Goal: Task Accomplishment & Management: Use online tool/utility

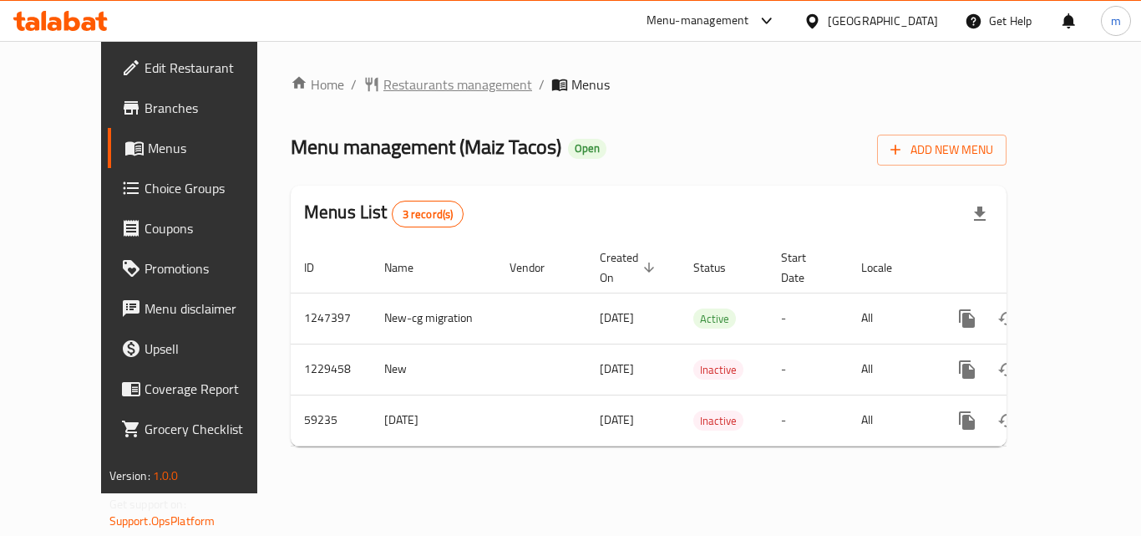
click at [405, 89] on span "Restaurants management" at bounding box center [458, 84] width 149 height 20
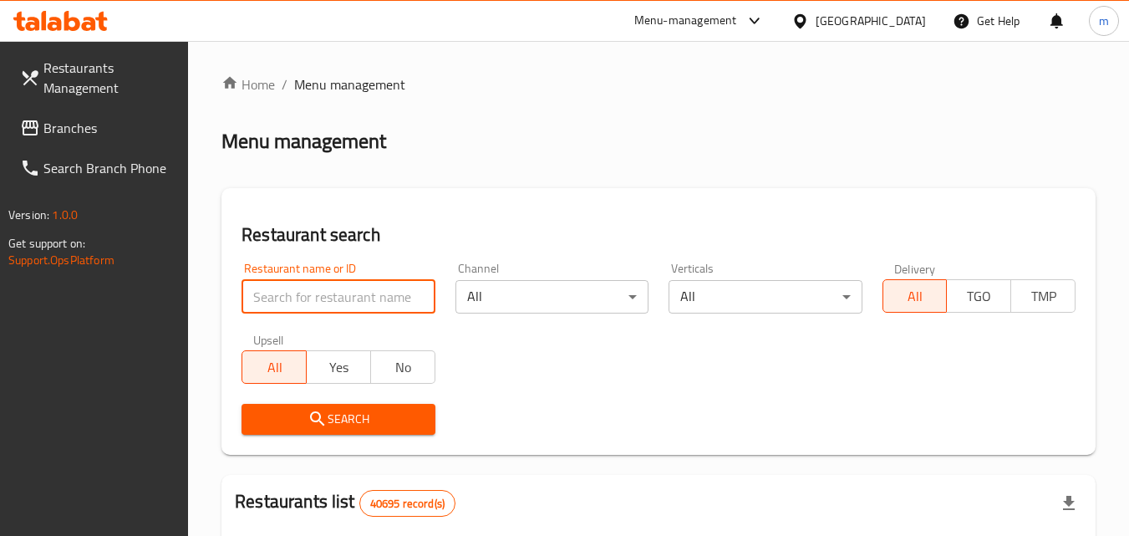
click at [292, 305] on input "search" at bounding box center [337, 296] width 193 height 33
click at [288, 293] on input "search" at bounding box center [337, 296] width 193 height 33
paste input "28726"
type input "28726"
click button "Search" at bounding box center [337, 419] width 193 height 31
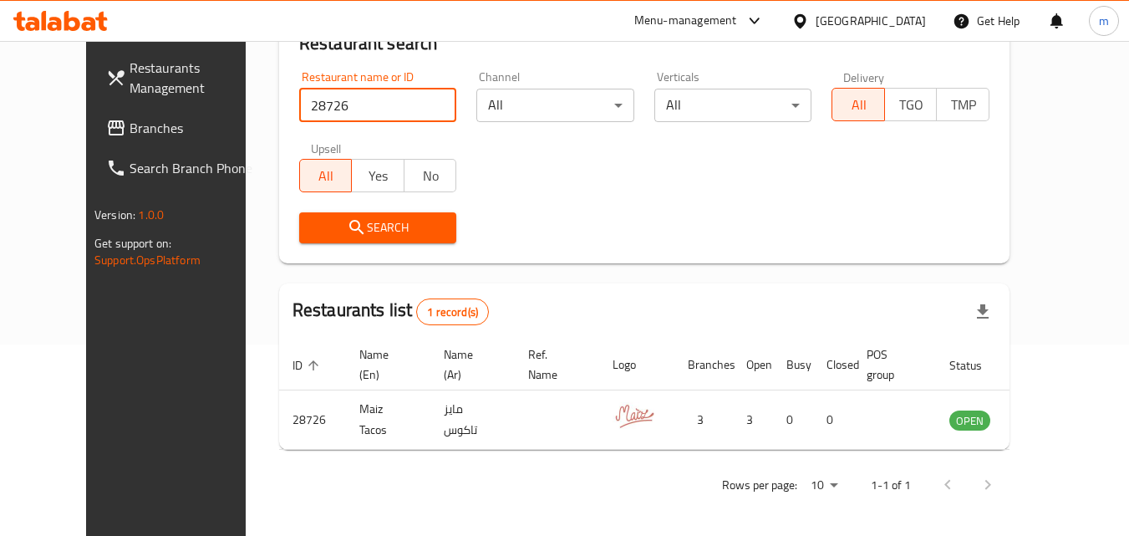
scroll to position [196, 0]
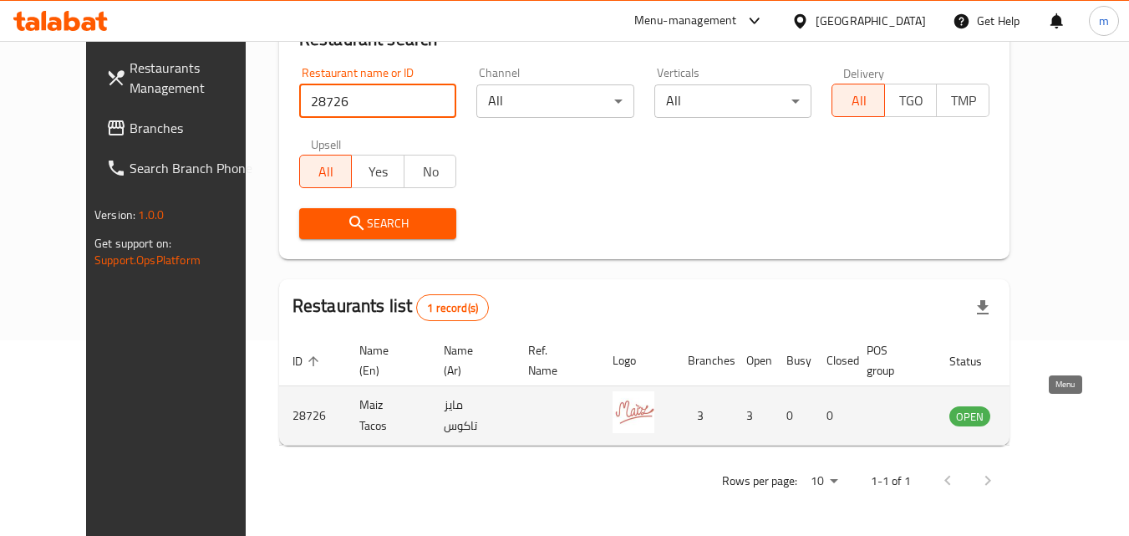
click at [1054, 416] on icon "enhanced table" at bounding box center [1051, 416] width 6 height 7
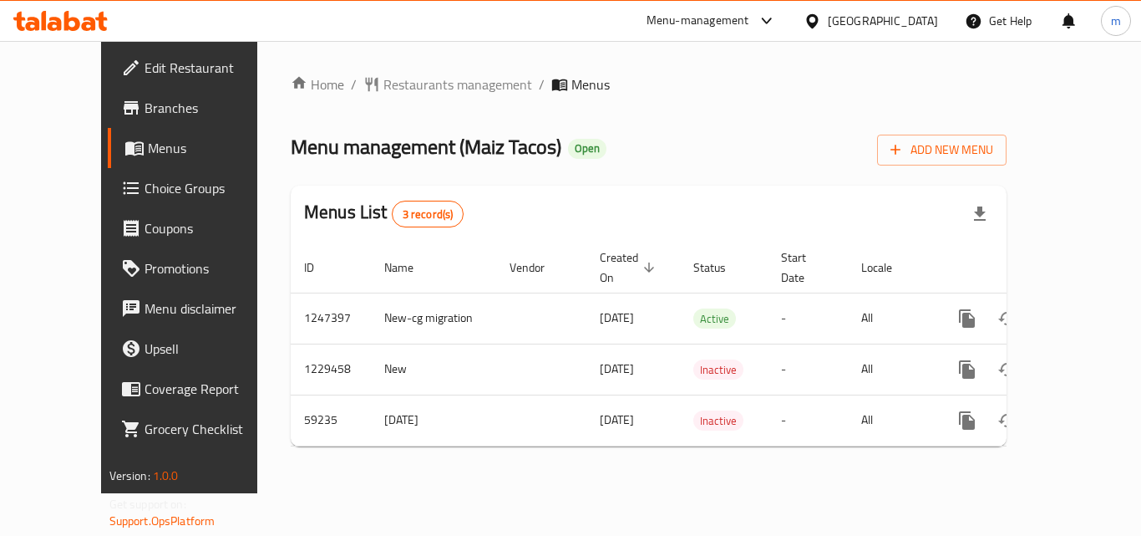
click at [145, 182] on span "Choice Groups" at bounding box center [212, 188] width 134 height 20
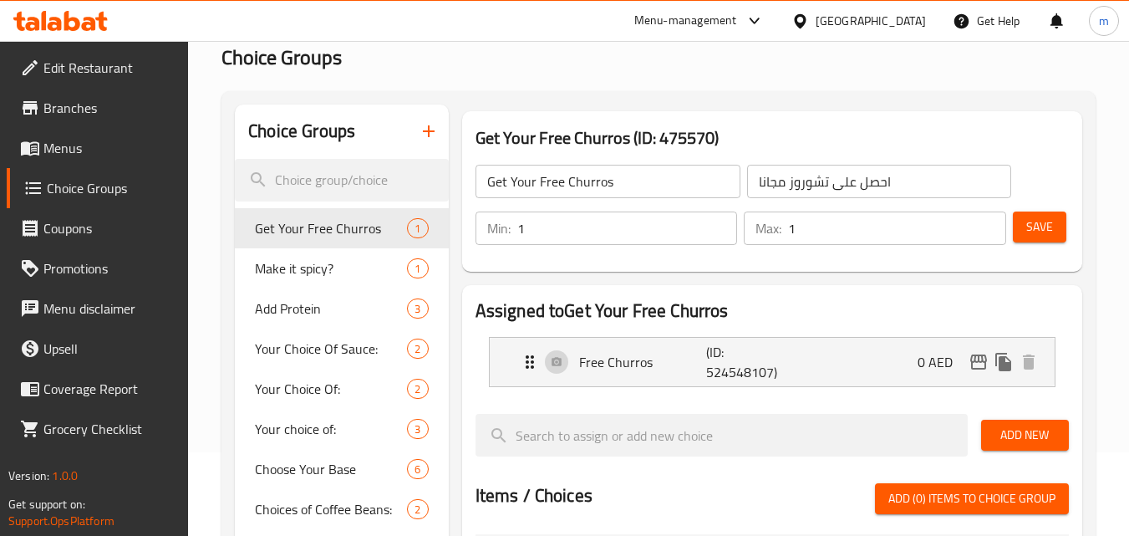
scroll to position [334, 0]
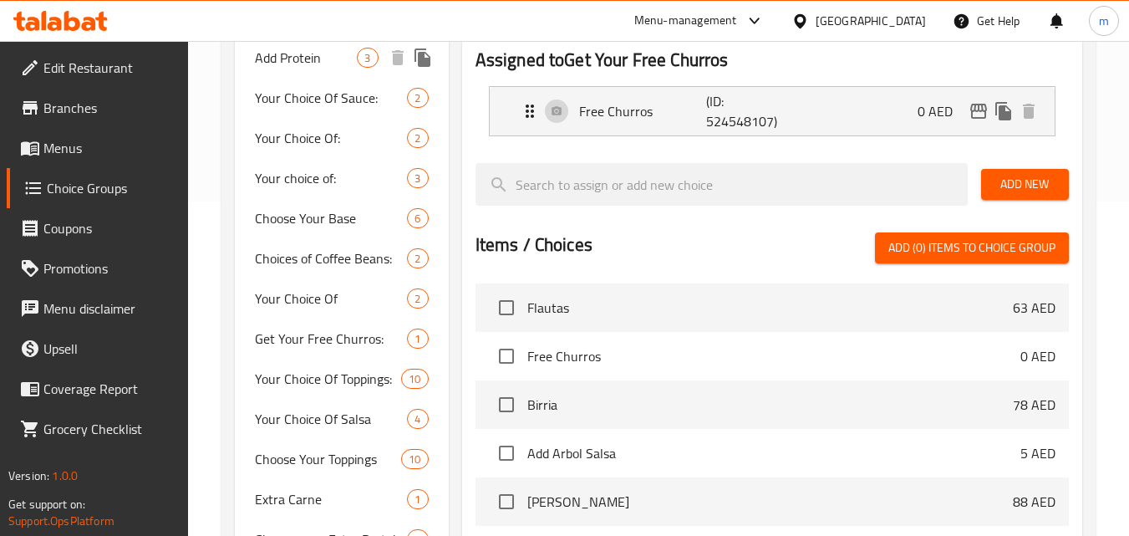
click at [333, 62] on span "Add Protein" at bounding box center [306, 58] width 102 height 20
type input "Add Protein"
type input "أضف البروتين"
type input "0"
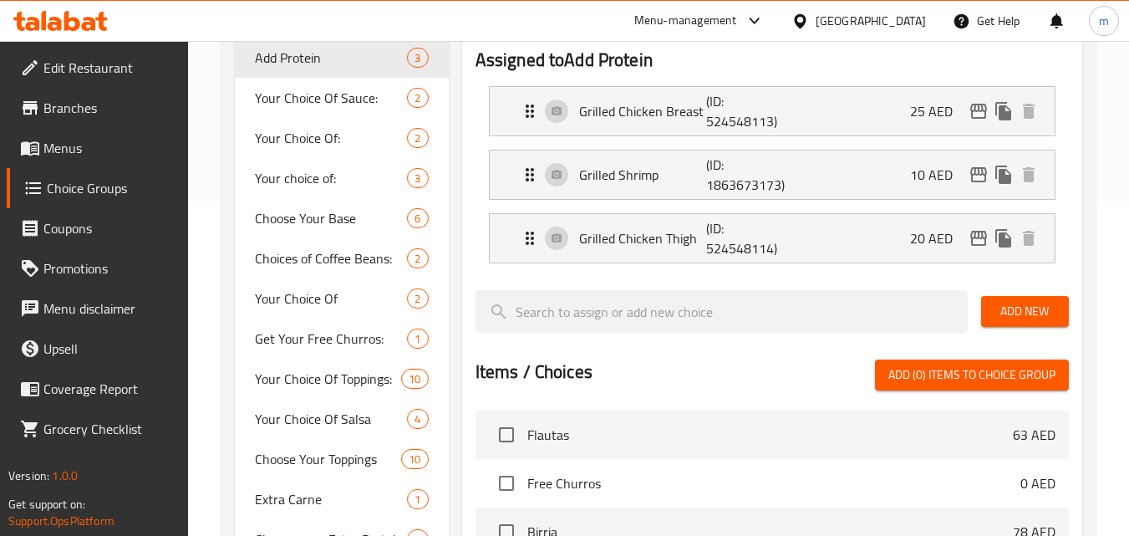
click at [821, 13] on div "[GEOGRAPHIC_DATA]" at bounding box center [870, 21] width 110 height 18
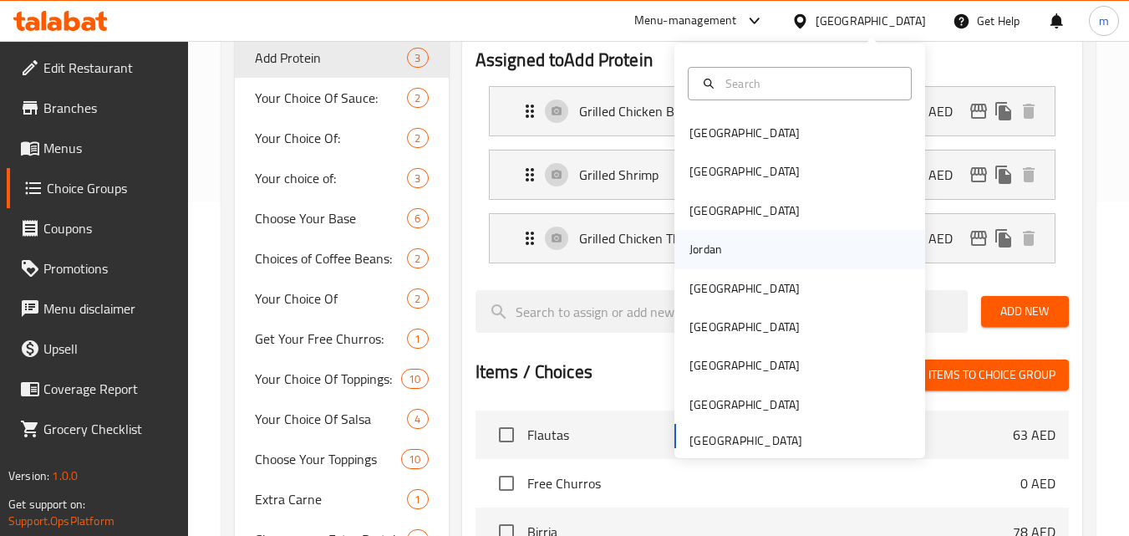
click at [689, 240] on div "Jordan" at bounding box center [705, 249] width 33 height 18
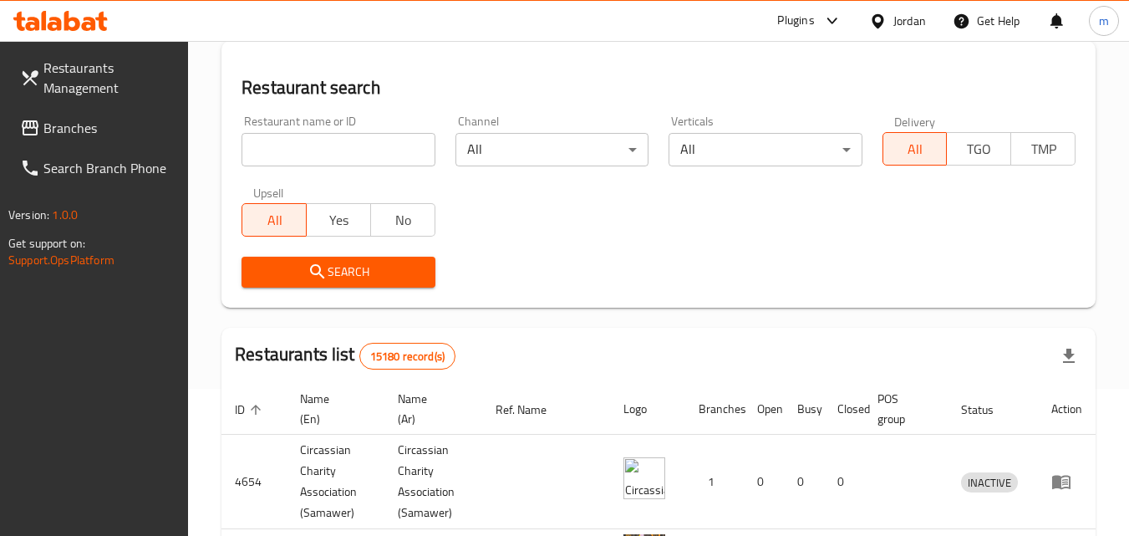
scroll to position [334, 0]
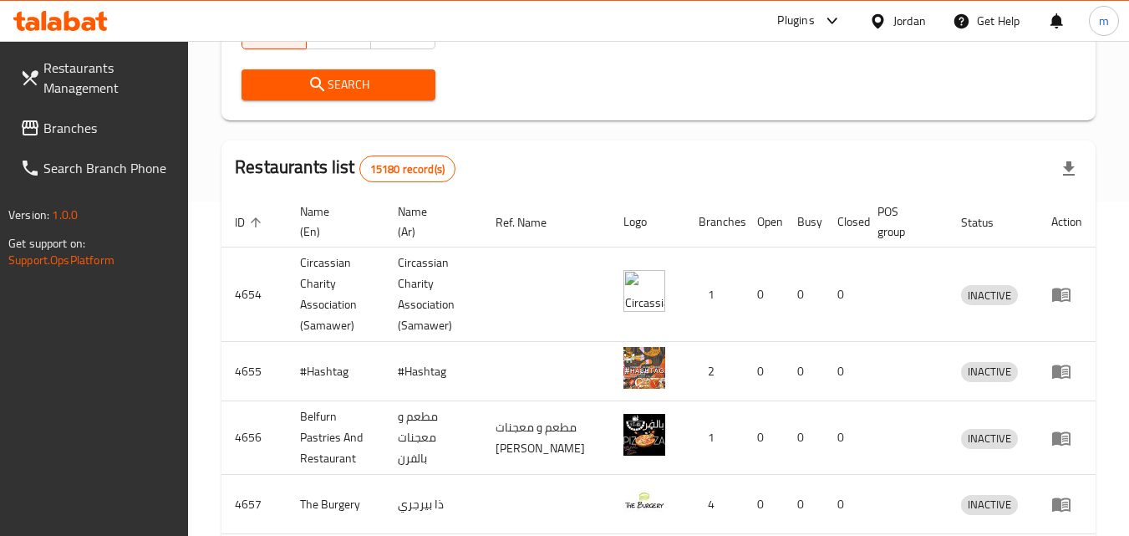
click at [878, 22] on icon at bounding box center [878, 22] width 18 height 18
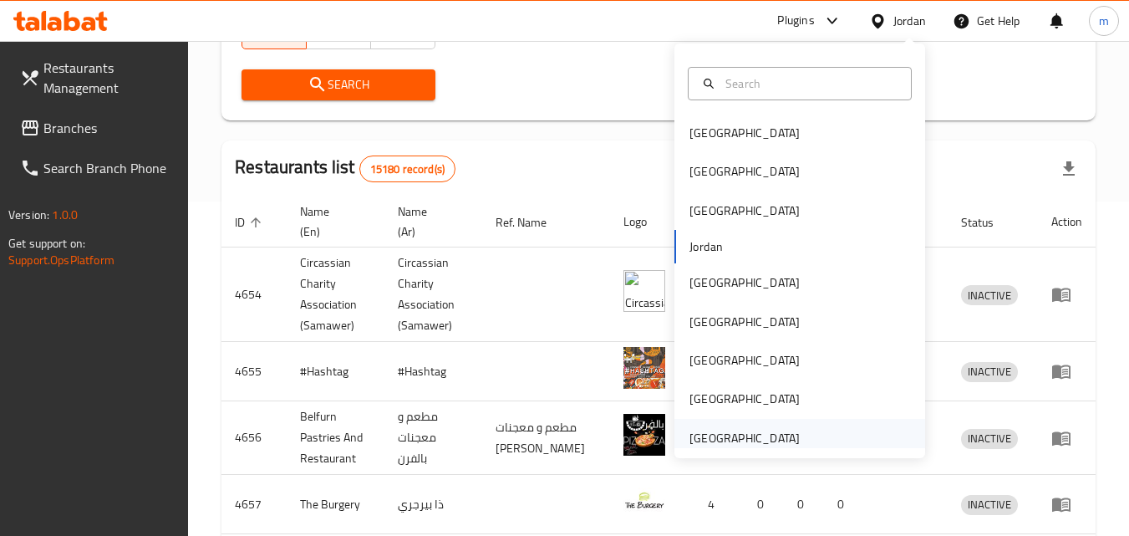
click at [723, 434] on div "[GEOGRAPHIC_DATA]" at bounding box center [744, 438] width 110 height 18
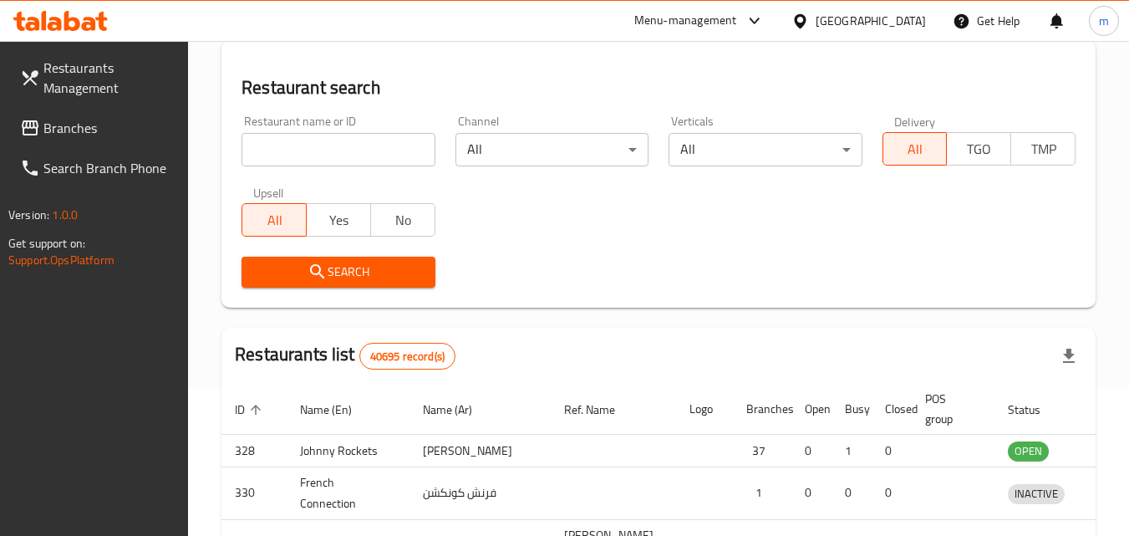
scroll to position [334, 0]
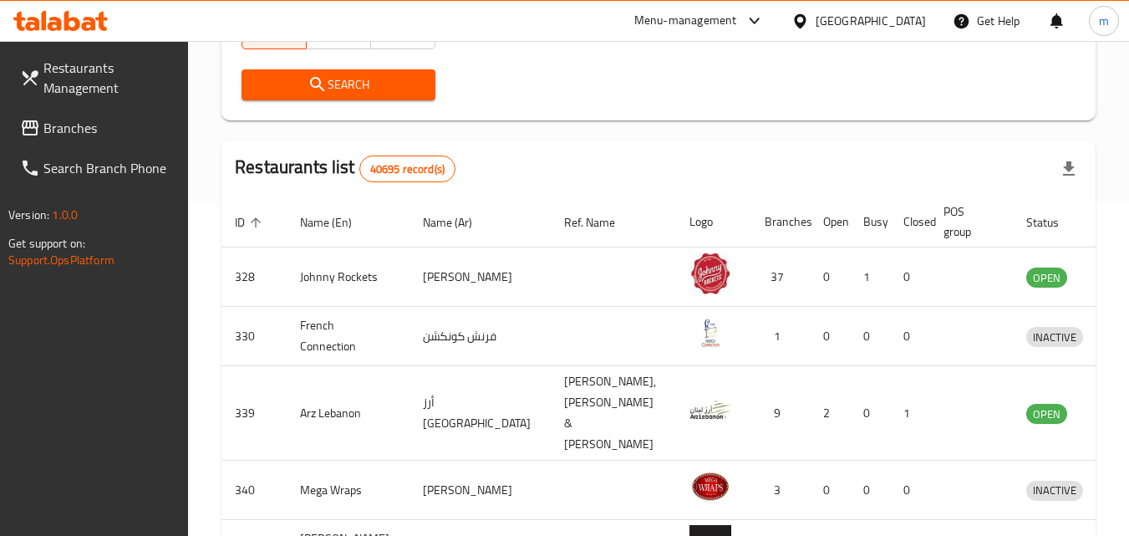
click at [50, 119] on span "Branches" at bounding box center [109, 128] width 132 height 20
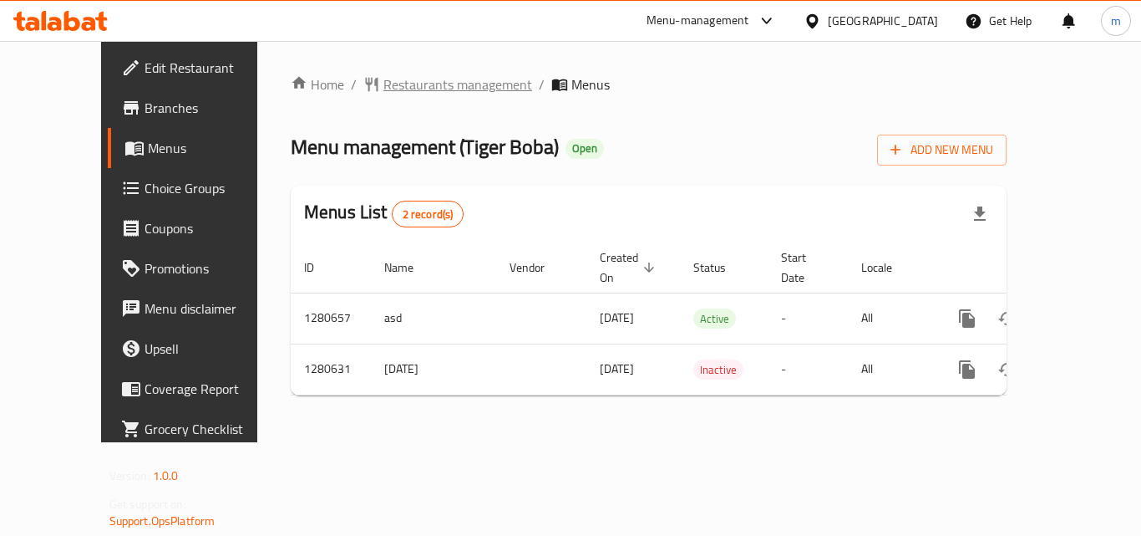
click at [384, 77] on span "Restaurants management" at bounding box center [458, 84] width 149 height 20
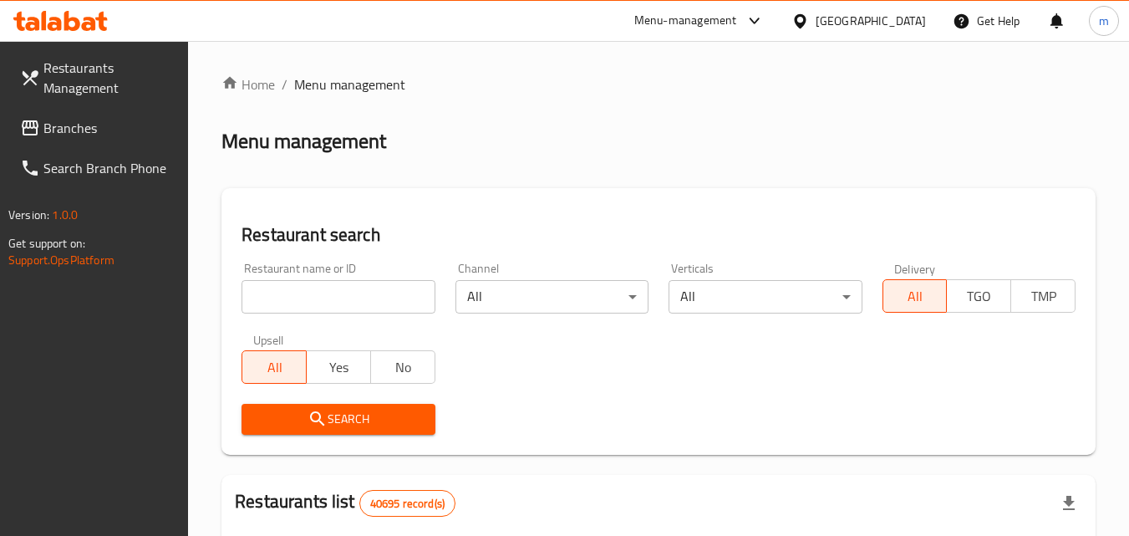
click at [283, 297] on input "search" at bounding box center [337, 296] width 193 height 33
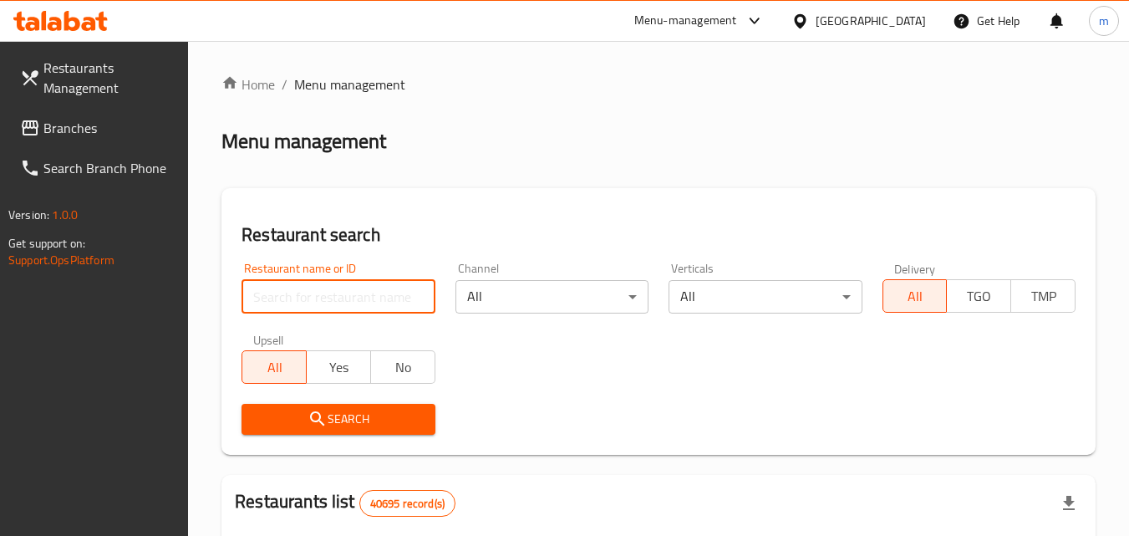
paste input "693929"
type input "693929"
click button "Search" at bounding box center [337, 419] width 193 height 31
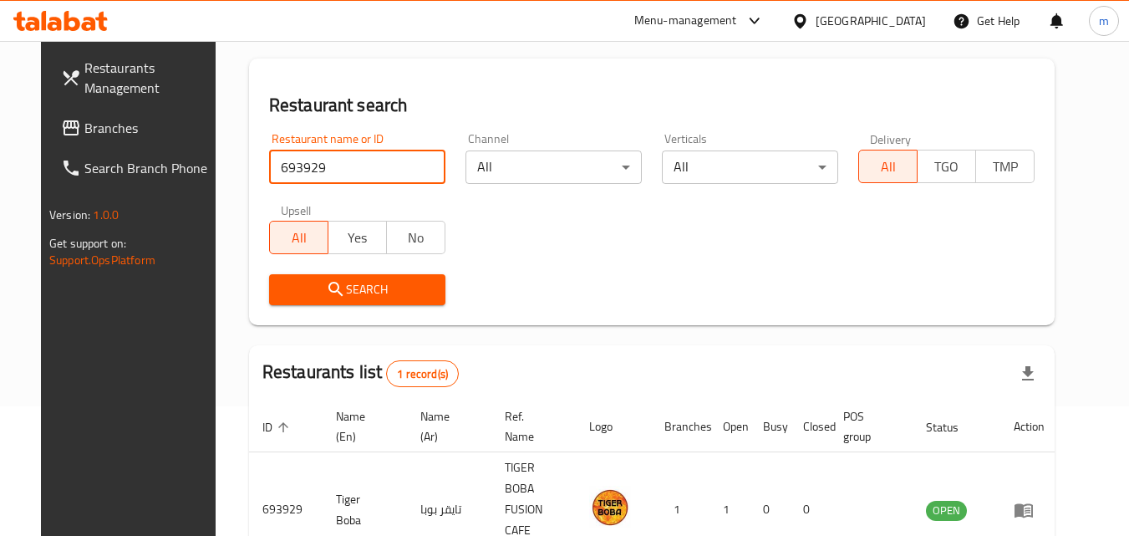
scroll to position [210, 0]
